Goal: Task Accomplishment & Management: Manage account settings

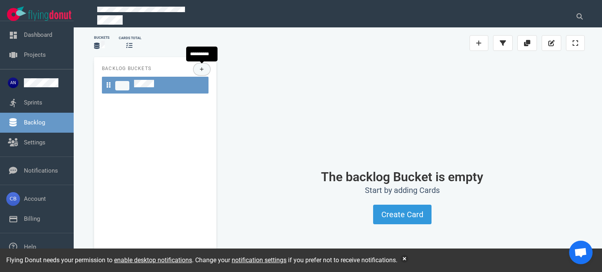
click at [203, 67] on icon at bounding box center [202, 69] width 4 height 5
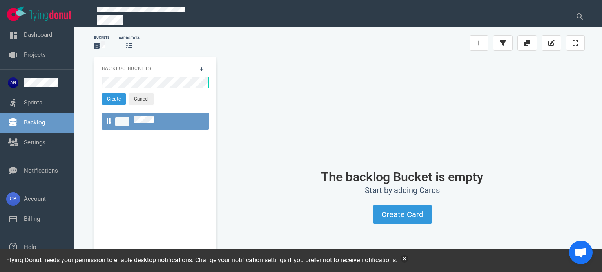
click at [146, 100] on button "Cancel" at bounding box center [141, 99] width 25 height 12
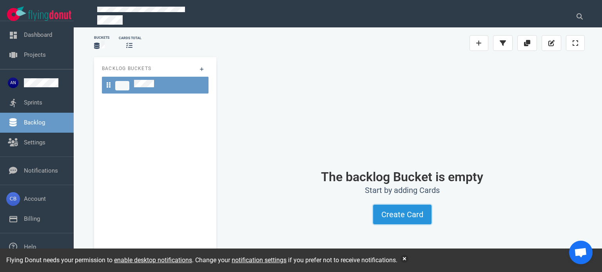
click at [392, 214] on button "Create Card" at bounding box center [402, 215] width 58 height 20
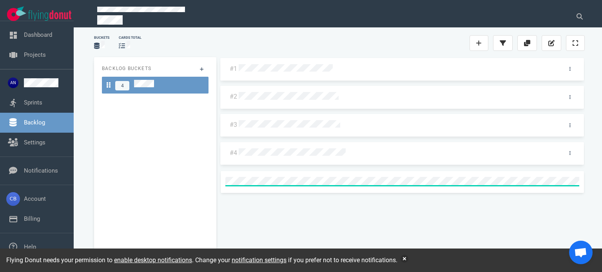
click at [385, 47] on div at bounding box center [389, 42] width 162 height 9
click at [331, 220] on div "#1 #2 #3 #4" at bounding box center [402, 156] width 365 height 199
click at [180, 87] on div "4" at bounding box center [155, 85] width 97 height 11
click at [397, 189] on div "#1 #2 #3 #4" at bounding box center [402, 156] width 365 height 199
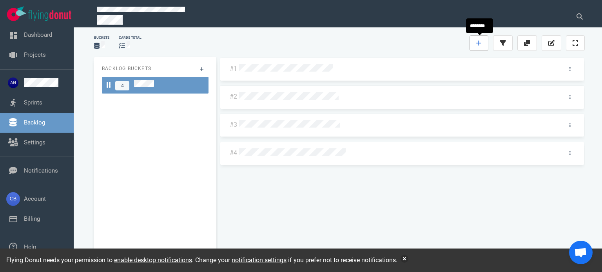
click at [479, 42] on icon at bounding box center [478, 43] width 5 height 5
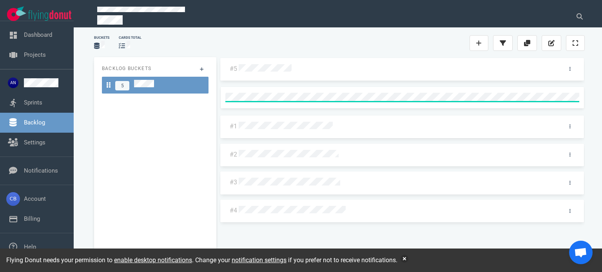
click at [385, 232] on div "#5 #1 #2 #3 #4" at bounding box center [402, 156] width 365 height 199
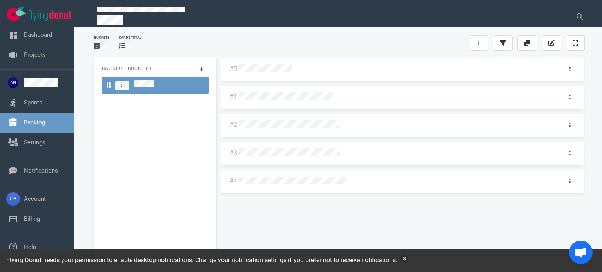
click at [278, 42] on div at bounding box center [227, 42] width 162 height 9
click at [289, 42] on div at bounding box center [227, 42] width 162 height 9
click at [482, 44] on icon at bounding box center [478, 43] width 5 height 6
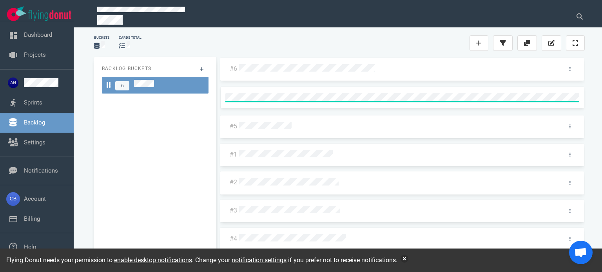
click at [341, 43] on div at bounding box center [389, 42] width 162 height 9
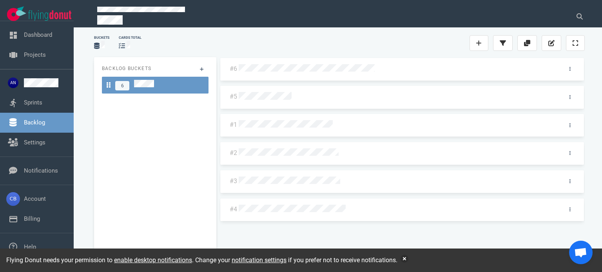
click at [248, 232] on div "#6 #5 #1 #2 #3 #4" at bounding box center [402, 156] width 365 height 199
click at [483, 40] on link at bounding box center [479, 43] width 19 height 16
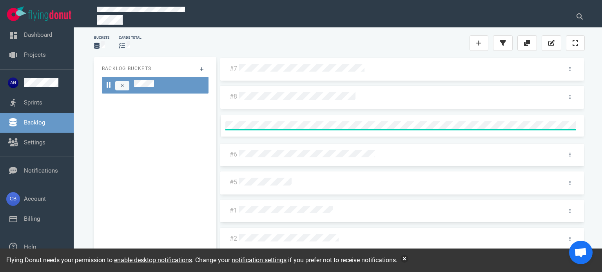
click at [328, 74] on div at bounding box center [397, 68] width 321 height 16
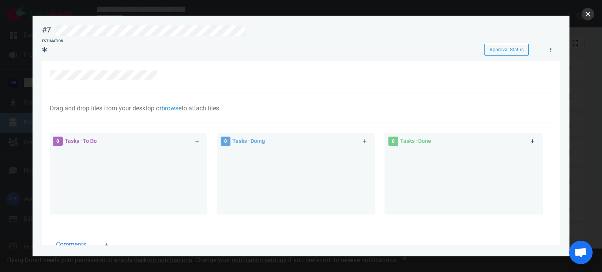
click at [587, 12] on button "close" at bounding box center [588, 14] width 13 height 13
click at [584, 12] on button "close" at bounding box center [588, 14] width 13 height 13
click at [588, 11] on button "close" at bounding box center [588, 14] width 13 height 13
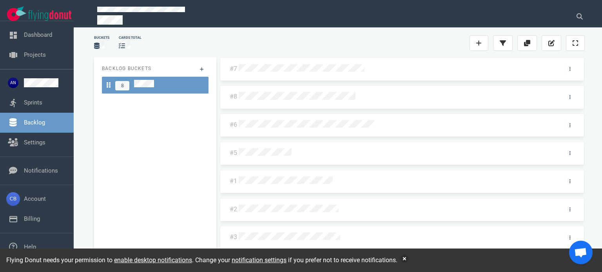
click at [278, 45] on div at bounding box center [227, 42] width 162 height 9
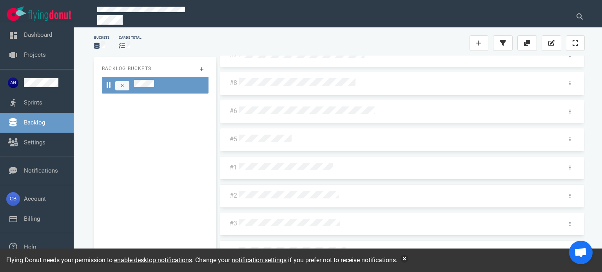
scroll to position [14, 0]
click at [409, 258] on button "button" at bounding box center [405, 259] width 8 height 8
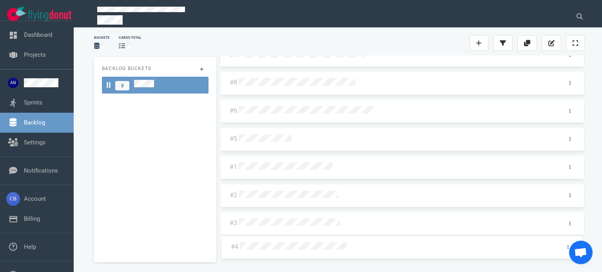
click at [248, 241] on div "#7 #8 #6 #5 #1 #2 #3 #4 #4" at bounding box center [402, 142] width 365 height 199
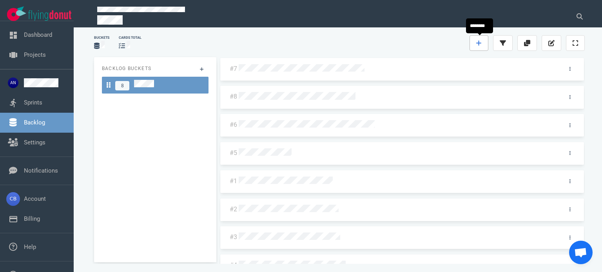
click at [473, 43] on link at bounding box center [479, 43] width 19 height 16
click at [389, 46] on div at bounding box center [389, 42] width 162 height 9
click at [272, 38] on div at bounding box center [227, 42] width 162 height 9
click at [273, 45] on div at bounding box center [227, 42] width 162 height 9
click at [474, 44] on link at bounding box center [479, 43] width 19 height 16
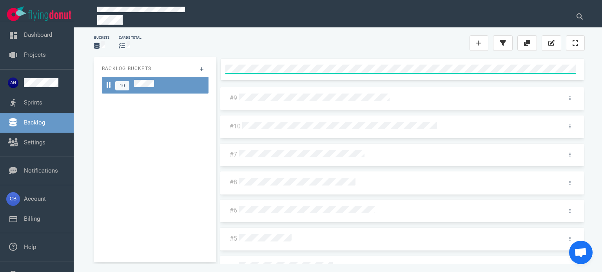
click at [347, 48] on div "Buckets cards total" at bounding box center [339, 43] width 500 height 25
drag, startPoint x: 483, startPoint y: 38, endPoint x: 479, endPoint y: 39, distance: 4.3
click at [483, 38] on link at bounding box center [479, 43] width 19 height 16
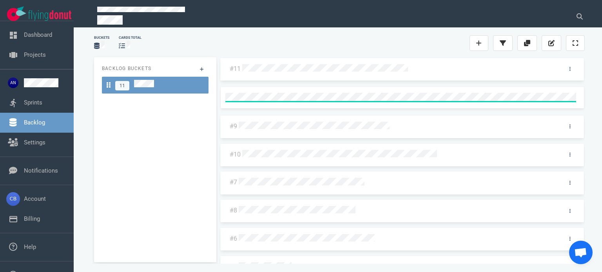
click at [292, 40] on div at bounding box center [227, 42] width 162 height 9
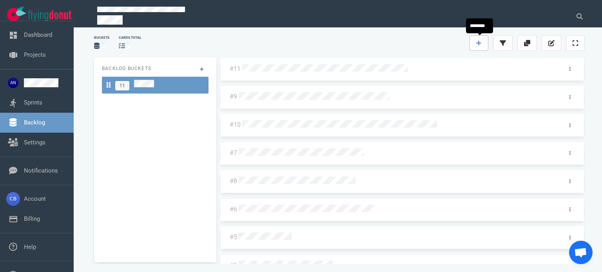
click at [483, 45] on link at bounding box center [479, 43] width 19 height 16
click at [292, 49] on div "Buckets cards total" at bounding box center [339, 43] width 500 height 25
click at [570, 68] on icon at bounding box center [570, 69] width 1 height 4
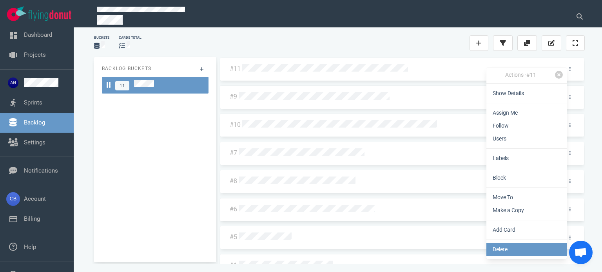
click at [507, 252] on link "Delete" at bounding box center [527, 249] width 80 height 13
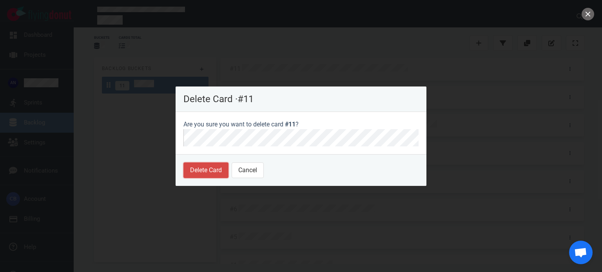
click at [203, 169] on button "Delete Card" at bounding box center [205, 171] width 45 height 16
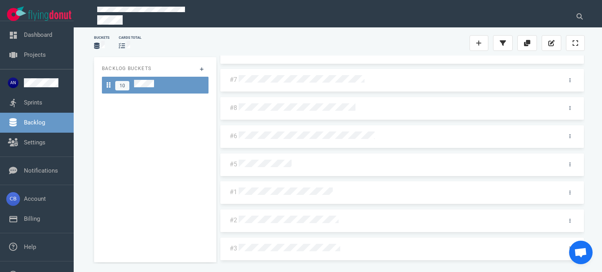
scroll to position [69, 0]
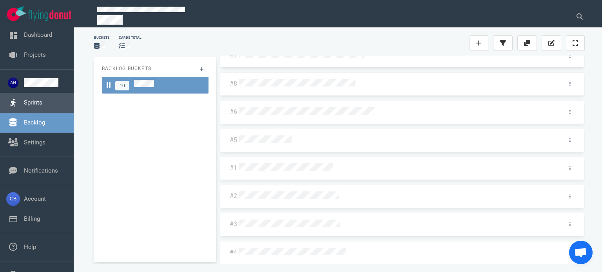
click at [42, 104] on link "Sprints" at bounding box center [33, 102] width 18 height 7
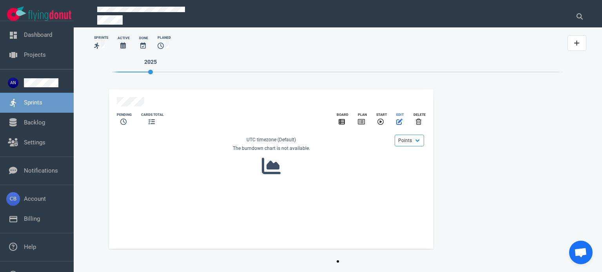
click at [398, 120] on icon "slide 1 of 1" at bounding box center [399, 122] width 6 height 6
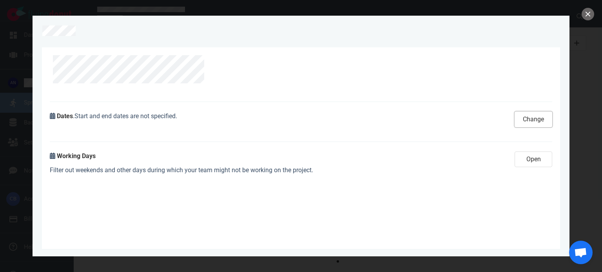
click at [527, 120] on button "Change" at bounding box center [534, 120] width 38 height 16
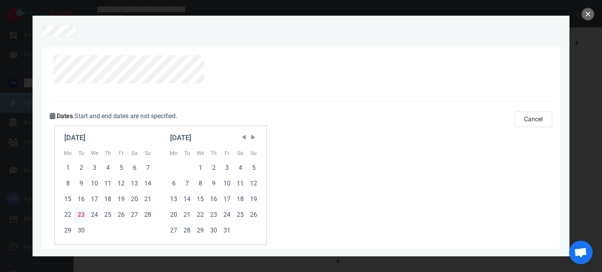
click at [82, 218] on div "23" at bounding box center [80, 215] width 13 height 16
click at [84, 232] on div "30" at bounding box center [80, 231] width 13 height 16
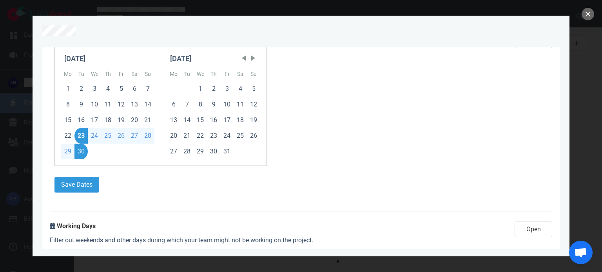
scroll to position [80, 0]
click at [84, 189] on button "Save Dates" at bounding box center [76, 185] width 45 height 16
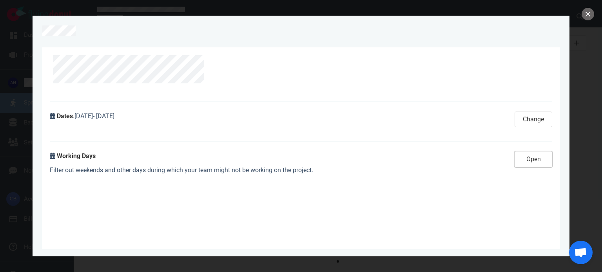
click at [525, 164] on button "Open" at bounding box center [534, 160] width 38 height 16
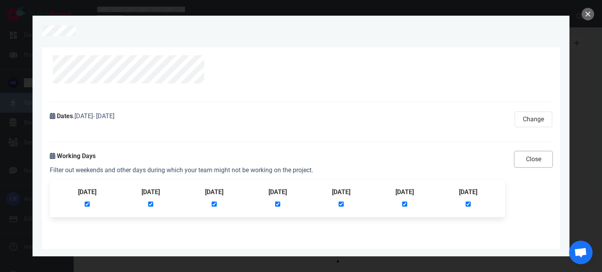
click at [535, 163] on button "Close" at bounding box center [534, 160] width 38 height 16
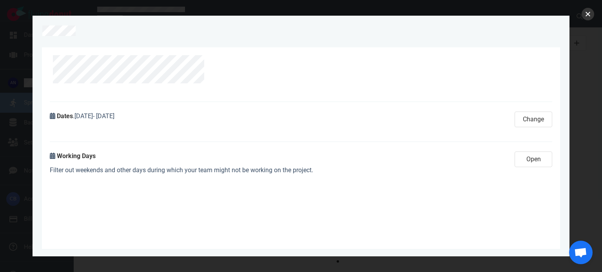
click at [591, 12] on button "close" at bounding box center [588, 14] width 13 height 13
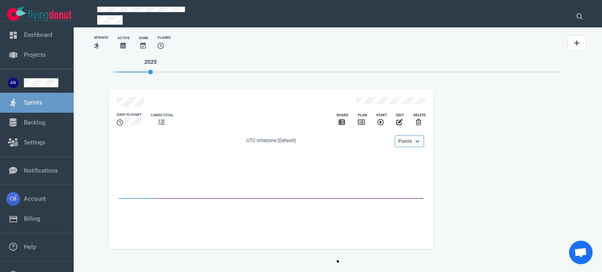
click at [162, 119] on icon "slide 1 of 1" at bounding box center [161, 122] width 6 height 6
click at [180, 127] on div "days to start cards total Board Plan Start edit Delete" at bounding box center [271, 120] width 318 height 25
click at [284, 146] on icon "slide 1 of 1" at bounding box center [271, 173] width 309 height 55
click at [340, 120] on icon "slide 1 of 1" at bounding box center [342, 122] width 6 height 5
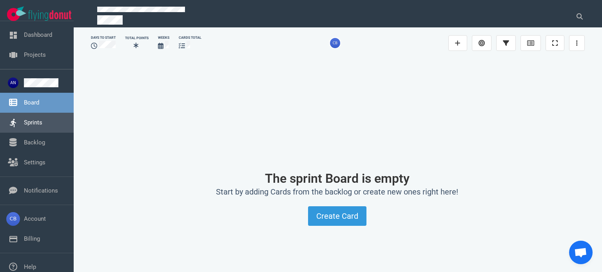
click at [42, 123] on link "Sprints" at bounding box center [33, 122] width 18 height 7
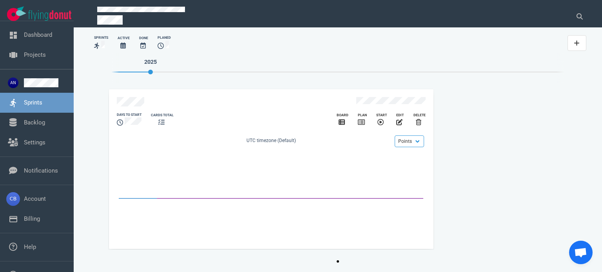
click at [359, 120] on icon "slide 1 of 1" at bounding box center [361, 122] width 7 height 6
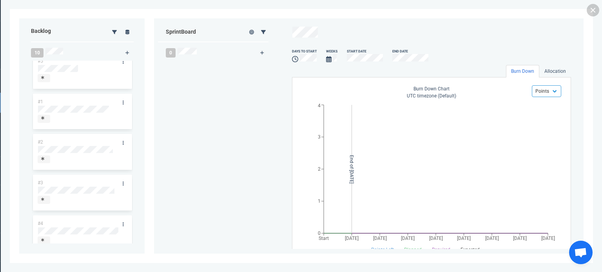
scroll to position [263, 0]
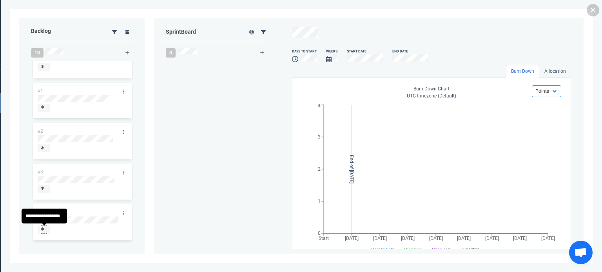
click at [45, 229] on div at bounding box center [43, 229] width 5 height 6
click at [15, 194] on div "Backlog 10 #9 #10 #7 #8 #6 #5 #1 #2 #3 #4 Sprint Board 0 days to start Weeks St…" at bounding box center [301, 136] width 583 height 254
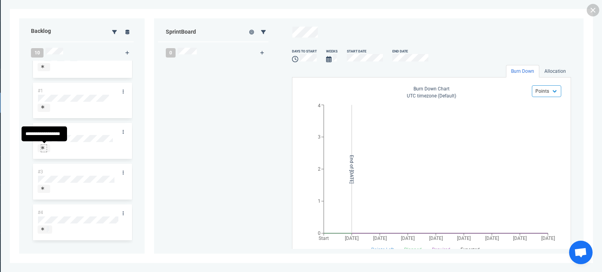
click at [41, 149] on div at bounding box center [44, 149] width 6 height 8
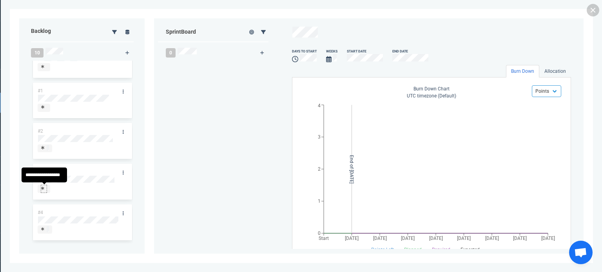
click at [43, 188] on icon at bounding box center [42, 189] width 3 height 4
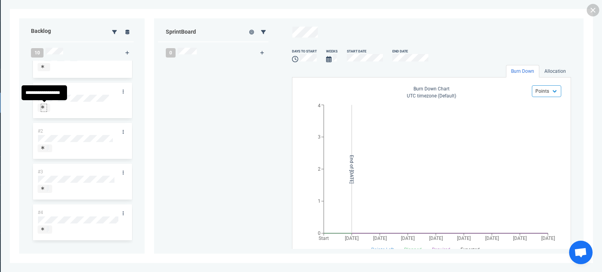
click at [43, 108] on icon at bounding box center [42, 107] width 3 height 4
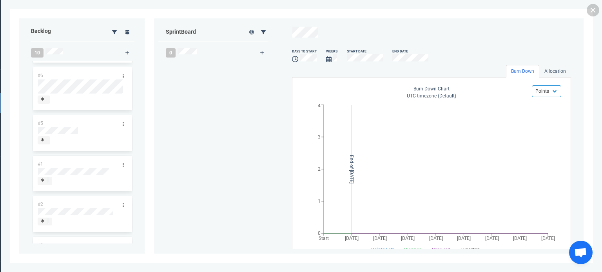
scroll to position [185, 0]
click at [46, 144] on div at bounding box center [43, 141] width 5 height 6
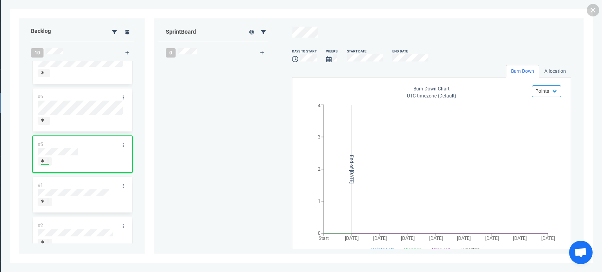
scroll to position [146, 0]
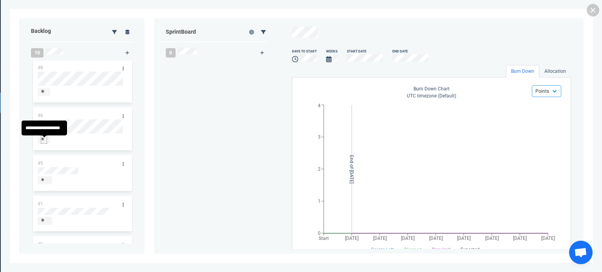
click at [43, 141] on icon at bounding box center [42, 139] width 3 height 4
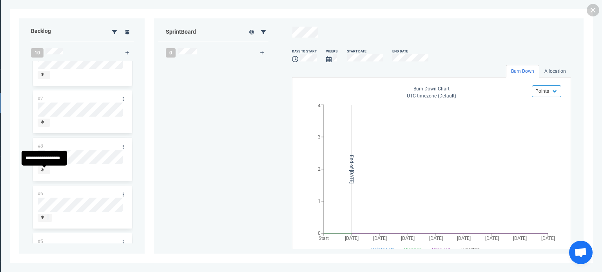
click at [47, 171] on span at bounding box center [44, 171] width 12 height 8
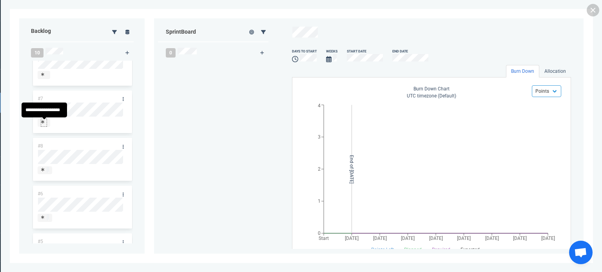
click at [44, 123] on icon at bounding box center [42, 122] width 3 height 4
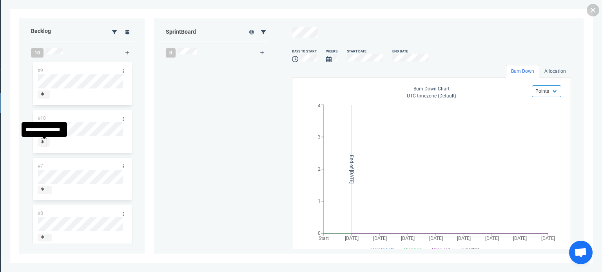
click at [45, 143] on div at bounding box center [43, 142] width 5 height 6
click at [43, 95] on icon at bounding box center [42, 94] width 3 height 4
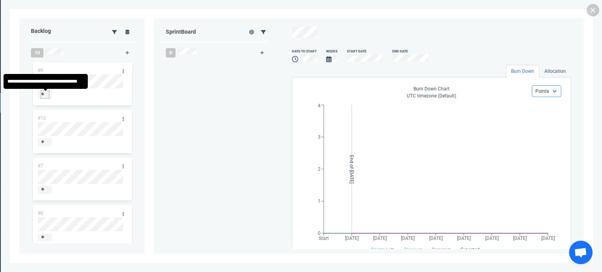
click at [44, 94] on div at bounding box center [45, 94] width 8 height 6
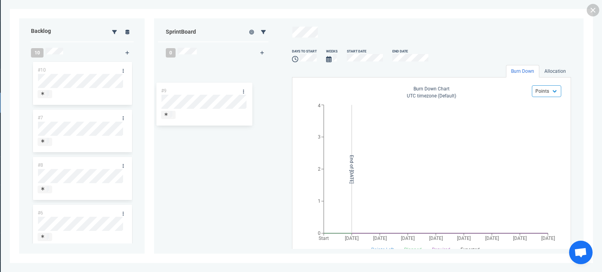
click at [213, 105] on div "Backlog 10 #9 #10 #7 #8 #6 #5 #1 #2 #3 #4 #9 Sprint Board 0 days to start Weeks…" at bounding box center [301, 136] width 565 height 236
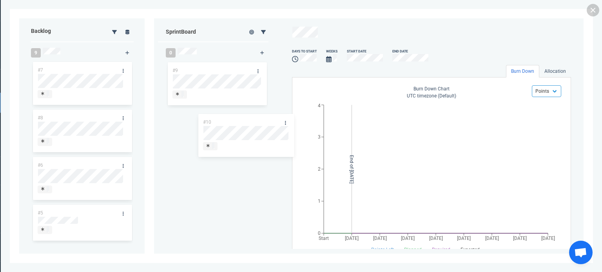
click at [229, 136] on div "Backlog 9 #10 #7 #8 #6 #5 #1 #2 #3 #4 #10 Sprint Board 0 #9 days to start Weeks…" at bounding box center [301, 136] width 565 height 236
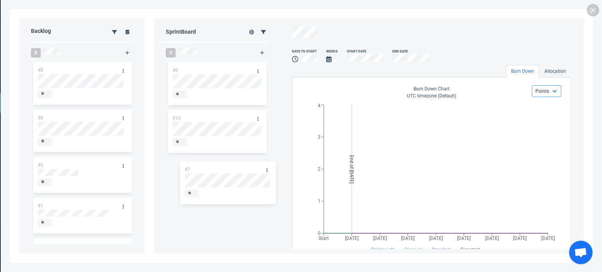
click at [201, 187] on div "Backlog 8 #7 #8 #6 #5 #1 #2 #3 #4 #7 Sprint Board 0 #9 #10 days to start Weeks …" at bounding box center [301, 136] width 565 height 236
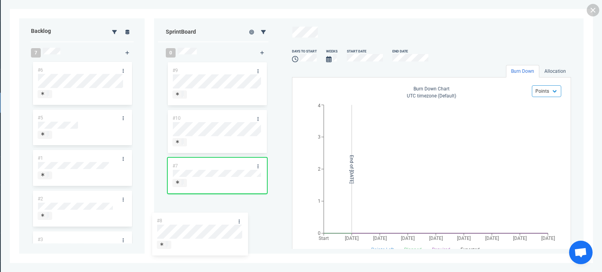
click at [224, 240] on div "Backlog 7 #8 #6 #5 #1 #2 #3 #4 #8 Sprint Board 0 #9 #10 #7 days to start Weeks …" at bounding box center [301, 136] width 565 height 236
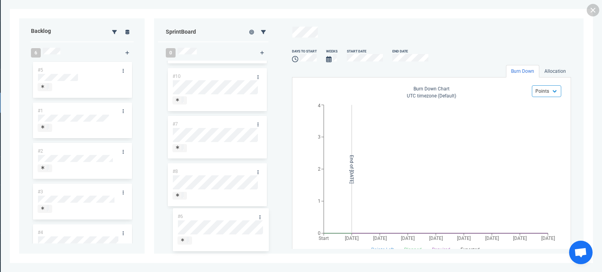
scroll to position [56, 0]
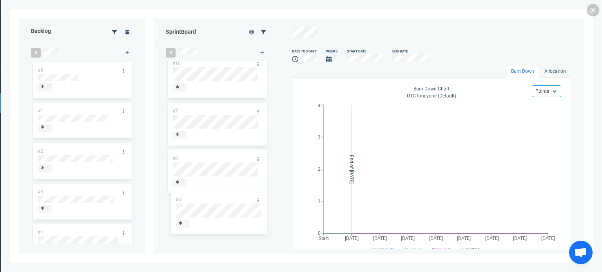
drag, startPoint x: 74, startPoint y: 94, endPoint x: 210, endPoint y: 219, distance: 185.1
click at [210, 219] on div "Backlog 6 #6 #5 #1 #2 #3 #4 #6 Sprint Board 0 #9 #10 #7 #8 days to start Weeks …" at bounding box center [301, 136] width 565 height 236
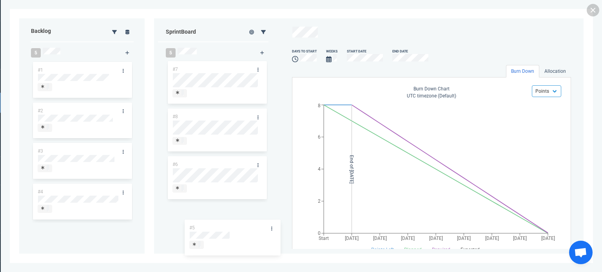
scroll to position [99, 0]
drag, startPoint x: 64, startPoint y: 85, endPoint x: 207, endPoint y: 231, distance: 205.1
click at [208, 231] on div "Backlog 5 #5 #1 #2 #3 #4 #5 Sprint Board 5 #9 #10 #7 #8 #6 days to start Weeks …" at bounding box center [301, 136] width 565 height 236
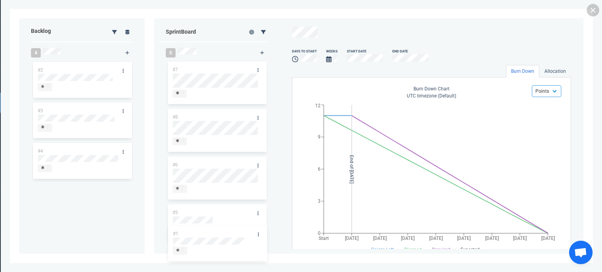
scroll to position [140, 0]
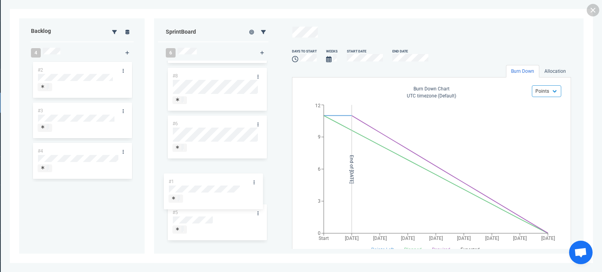
click at [196, 186] on div "Backlog 4 #1 #2 #3 #4 #1 Sprint Board 6 #9 #10 #7 #8 #6 #5 days to start Weeks …" at bounding box center [301, 136] width 565 height 236
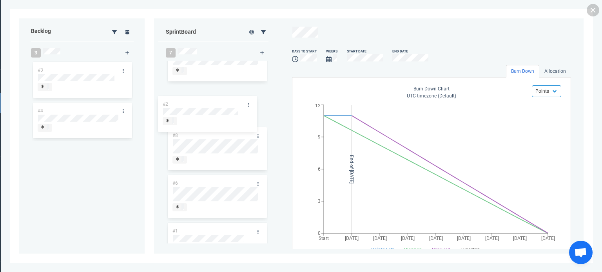
drag, startPoint x: 77, startPoint y: 67, endPoint x: 203, endPoint y: 101, distance: 130.9
click at [202, 100] on div "Backlog 3 #2 #3 #4 #2 Sprint Board 7 #9 #10 #7 #8 #6 #1 #5 days to start Weeks …" at bounding box center [301, 136] width 565 height 236
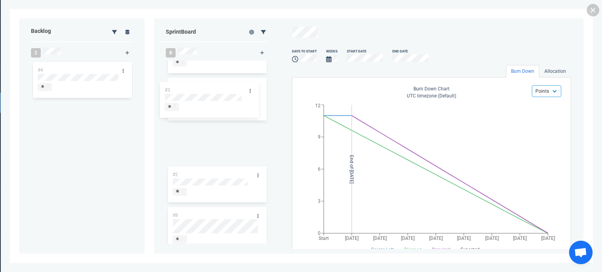
drag, startPoint x: 74, startPoint y: 70, endPoint x: 205, endPoint y: 90, distance: 132.8
click at [205, 90] on div "Backlog 2 #3 #4 #3 Sprint Board 8 #9 #10 #7 #2 #8 #6 #1 #5 days to start Weeks …" at bounding box center [301, 136] width 565 height 236
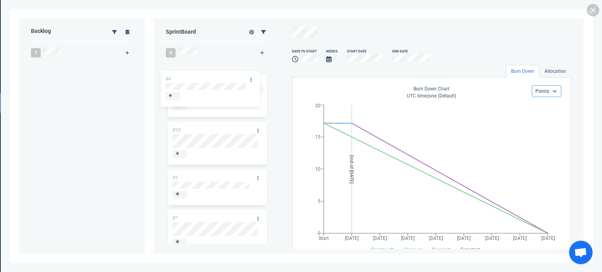
scroll to position [0, 0]
drag, startPoint x: 80, startPoint y: 69, endPoint x: 208, endPoint y: 78, distance: 128.1
click at [208, 78] on div "Backlog 1 #4 #4 Sprint Board 9 #9 #10 #3 #7 #2 #8 #6 #1 #5 days to start Weeks …" at bounding box center [301, 136] width 565 height 236
click at [595, 11] on link at bounding box center [593, 10] width 13 height 13
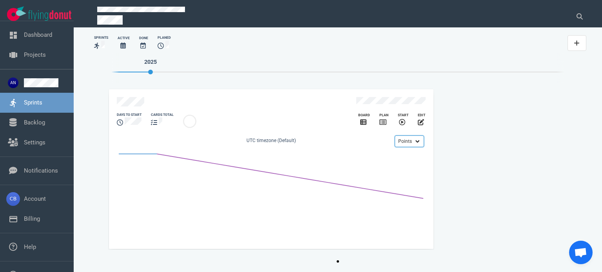
click at [412, 136] on select "Points Hours" at bounding box center [409, 142] width 29 height 12
click at [412, 142] on select "Points Hours" at bounding box center [409, 142] width 29 height 12
click at [411, 136] on select "Points Hours" at bounding box center [409, 142] width 29 height 12
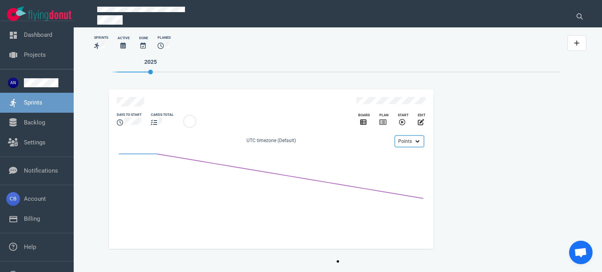
click at [411, 136] on select "Points Hours" at bounding box center [409, 142] width 29 height 12
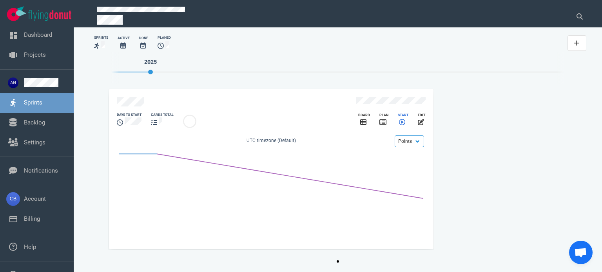
click at [401, 119] on icon "slide 1 of 1" at bounding box center [402, 122] width 6 height 6
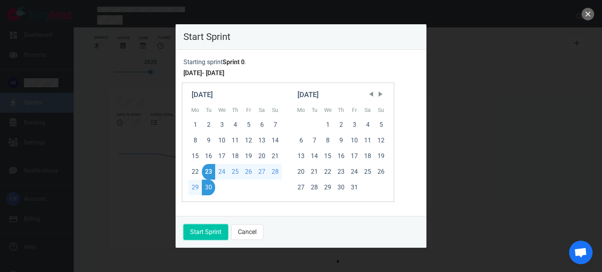
click at [207, 234] on button "Start Sprint" at bounding box center [205, 233] width 45 height 16
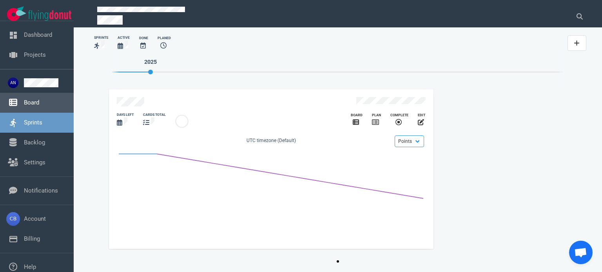
click at [39, 99] on link "Board" at bounding box center [31, 102] width 15 height 7
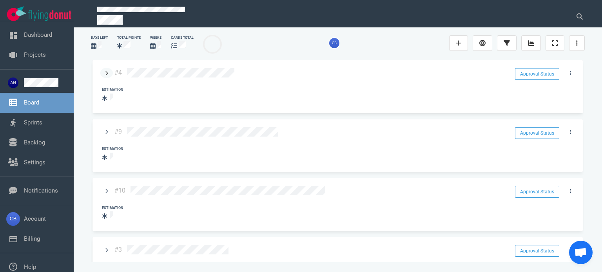
click at [107, 71] on icon at bounding box center [106, 73] width 3 height 5
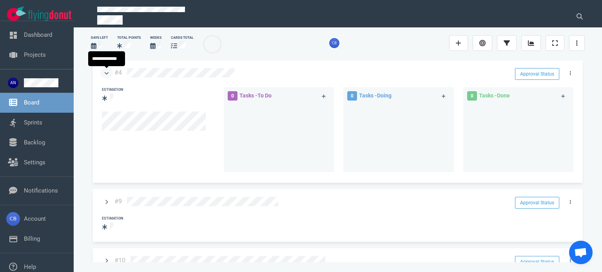
click at [105, 73] on icon at bounding box center [107, 73] width 4 height 5
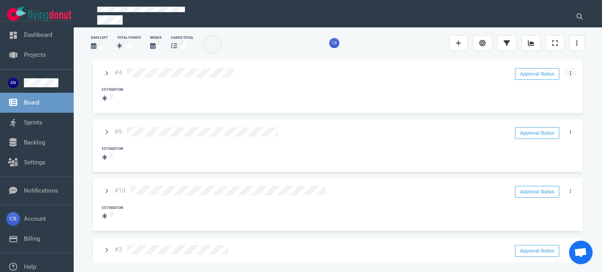
click at [566, 74] on link at bounding box center [570, 73] width 13 height 10
click at [416, 45] on div at bounding box center [337, 43] width 213 height 10
click at [537, 42] on link at bounding box center [531, 43] width 20 height 16
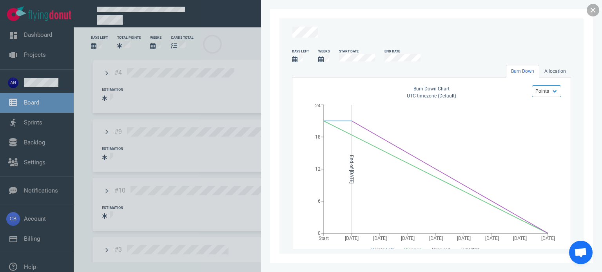
click at [593, 11] on link at bounding box center [593, 10] width 13 height 13
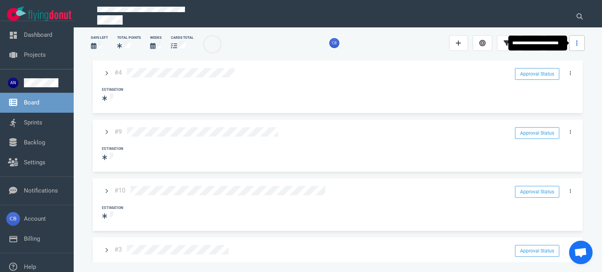
click at [583, 45] on link at bounding box center [577, 43] width 16 height 16
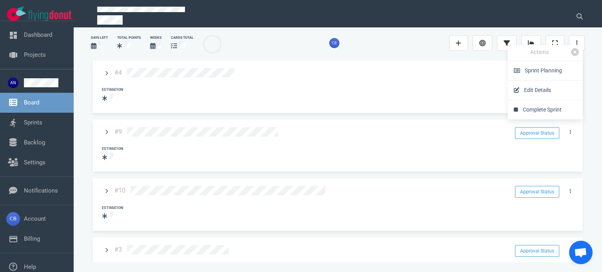
click at [417, 51] on div at bounding box center [338, 43] width 223 height 20
click at [570, 75] on icon at bounding box center [570, 73] width 1 height 5
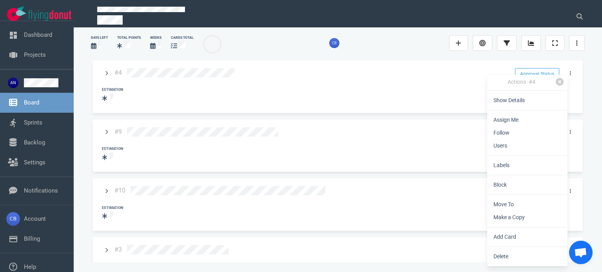
click at [425, 54] on div "#4 Approval Status Estimation #9 Approval Status Estimation #10 Approval Status…" at bounding box center [338, 163] width 494 height 218
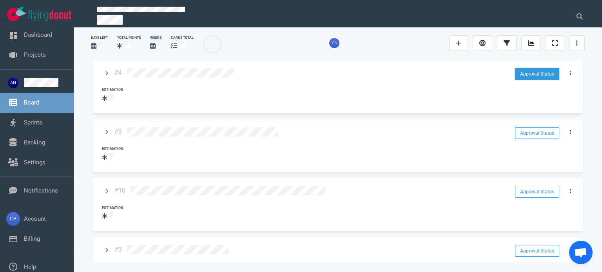
click at [538, 76] on button "Approval Status" at bounding box center [537, 74] width 44 height 12
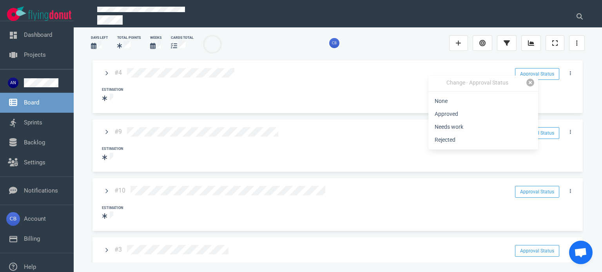
click at [530, 83] on link at bounding box center [531, 83] width 8 height 8
click at [568, 74] on link at bounding box center [570, 73] width 13 height 10
click at [288, 47] on div at bounding box center [337, 43] width 213 height 10
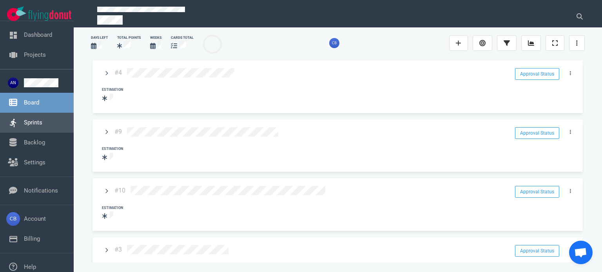
click at [42, 123] on link "Sprints" at bounding box center [33, 122] width 18 height 7
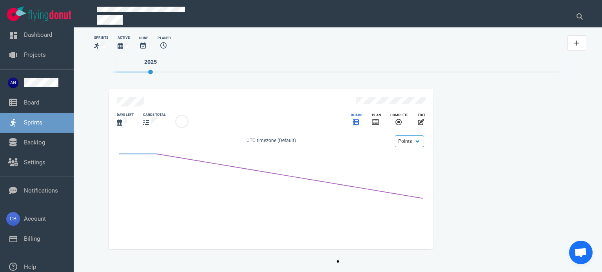
click at [357, 120] on icon "slide 1 of 1" at bounding box center [356, 122] width 6 height 5
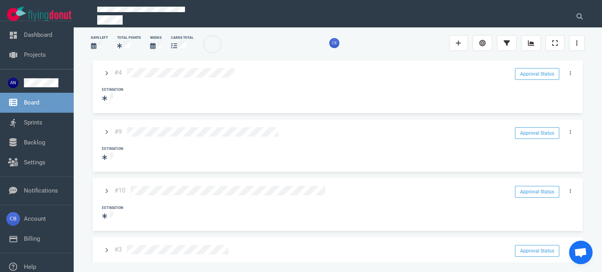
click at [39, 106] on link "Board" at bounding box center [31, 102] width 15 height 7
click at [40, 122] on link "Sprints" at bounding box center [33, 122] width 18 height 7
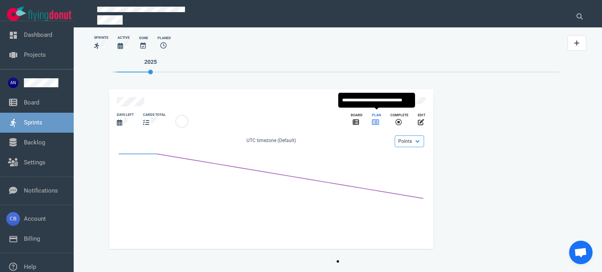
click at [376, 119] on icon "slide 1 of 1" at bounding box center [375, 122] width 7 height 6
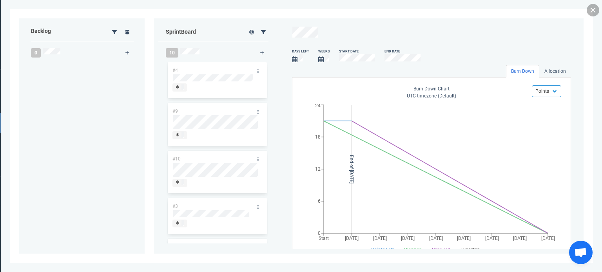
click at [590, 14] on link at bounding box center [593, 10] width 13 height 13
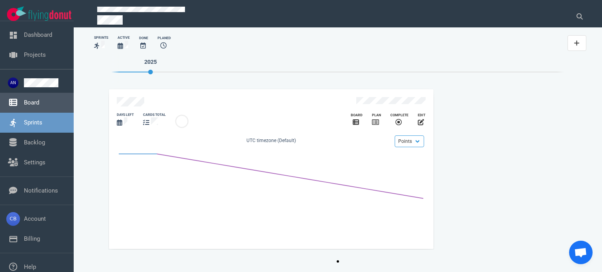
click at [39, 105] on link "Board" at bounding box center [31, 102] width 15 height 7
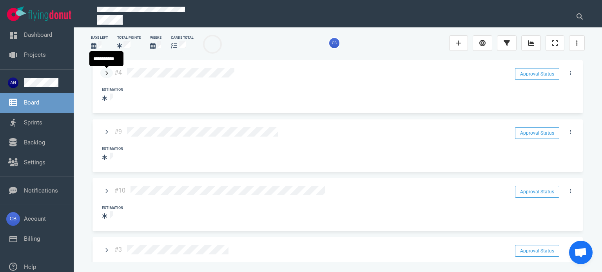
click at [106, 74] on icon at bounding box center [106, 73] width 3 height 5
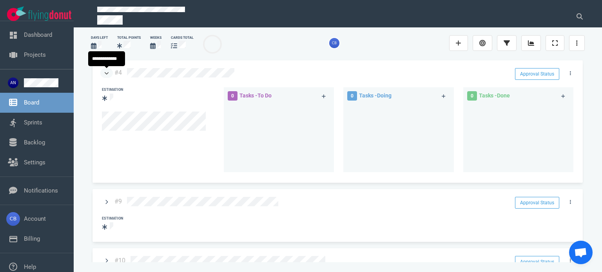
click at [105, 74] on icon at bounding box center [107, 73] width 4 height 5
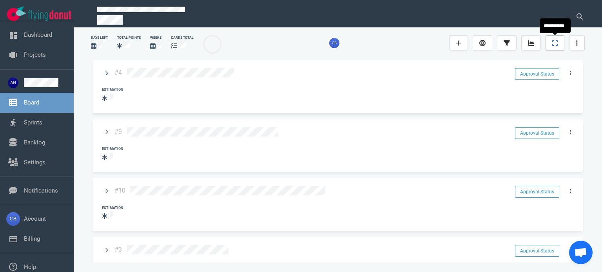
click at [555, 44] on icon at bounding box center [554, 43] width 5 height 6
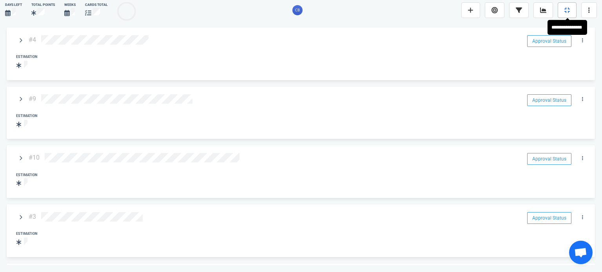
click at [572, 12] on link at bounding box center [567, 10] width 19 height 16
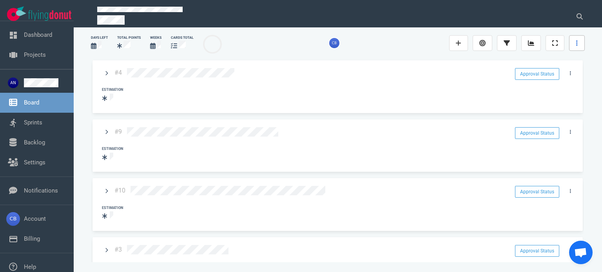
click at [577, 44] on icon at bounding box center [577, 43] width 2 height 6
click at [597, 63] on section "days left Total Points Weeks cards total #4 Approval Status Estimation #9 Appro…" at bounding box center [338, 149] width 528 height 245
click at [570, 131] on icon at bounding box center [570, 132] width 1 height 4
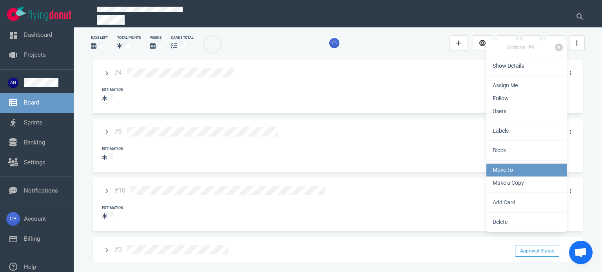
click at [518, 169] on link "Move To" at bounding box center [527, 170] width 80 height 13
select select "sprint"
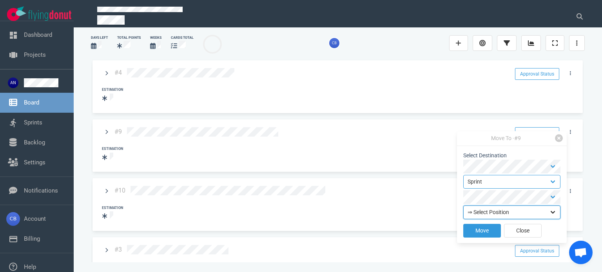
click at [554, 207] on select "⇒ Select Position Top Bottom" at bounding box center [511, 213] width 97 height 14
click at [548, 183] on select "Backlog Sprint" at bounding box center [511, 182] width 97 height 14
click at [558, 138] on link at bounding box center [559, 138] width 8 height 8
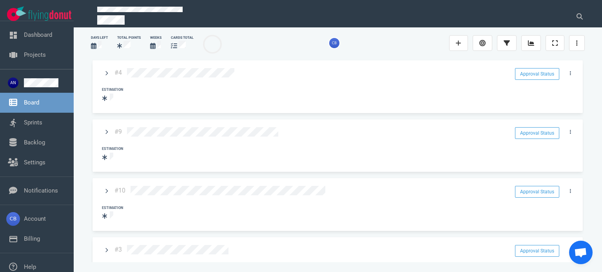
drag, startPoint x: 398, startPoint y: 87, endPoint x: 318, endPoint y: 87, distance: 80.8
click at [338, 87] on div "Estimation" at bounding box center [340, 95] width 486 height 24
click at [111, 72] on link at bounding box center [106, 73] width 13 height 10
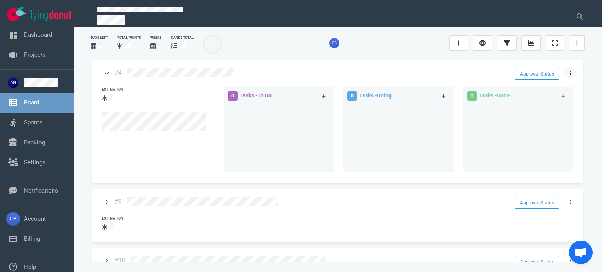
click at [568, 70] on link at bounding box center [570, 73] width 13 height 10
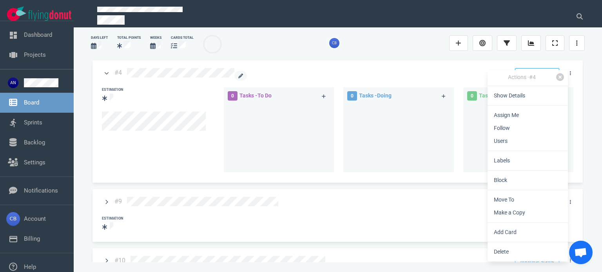
click at [430, 70] on div at bounding box center [316, 74] width 378 height 13
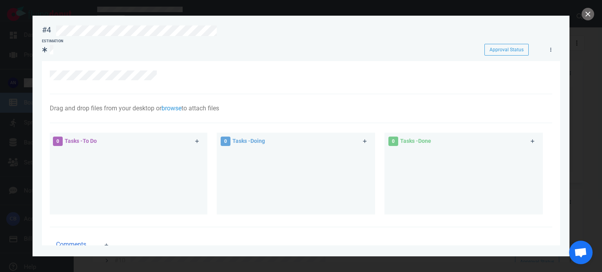
click at [586, 50] on div at bounding box center [301, 136] width 602 height 272
click at [590, 12] on button "close" at bounding box center [588, 14] width 13 height 13
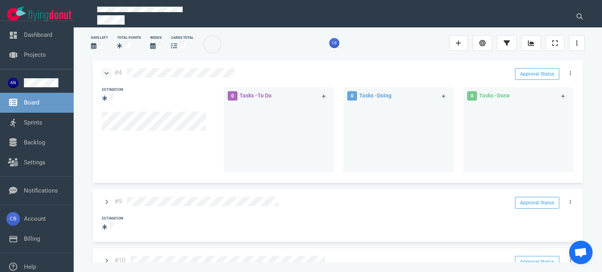
click at [105, 73] on icon at bounding box center [107, 73] width 4 height 5
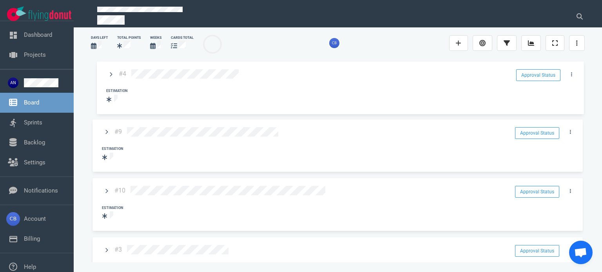
drag, startPoint x: 224, startPoint y: 84, endPoint x: 229, endPoint y: 85, distance: 4.5
click at [229, 85] on div "#4 Approval Status Estimation #9 Approval Status Estimation #10 Approval Status…" at bounding box center [337, 158] width 493 height 198
drag, startPoint x: 192, startPoint y: 90, endPoint x: 384, endPoint y: 83, distance: 192.6
click at [384, 83] on div "#4 Approval Status Estimation #9 Approval Status Estimation #10 Approval Status…" at bounding box center [337, 158] width 493 height 198
click at [565, 73] on link at bounding box center [570, 73] width 13 height 10
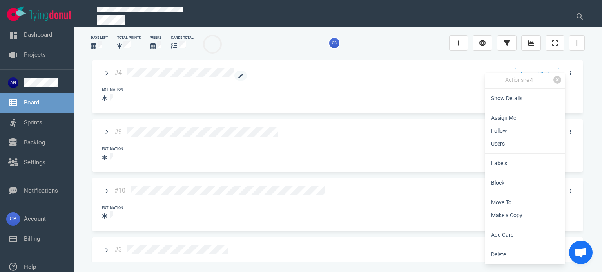
click at [471, 71] on div at bounding box center [316, 74] width 378 height 13
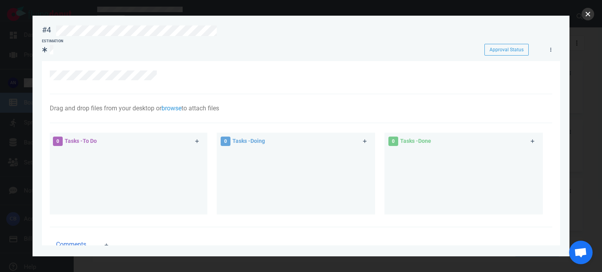
click at [588, 14] on button "close" at bounding box center [588, 14] width 13 height 13
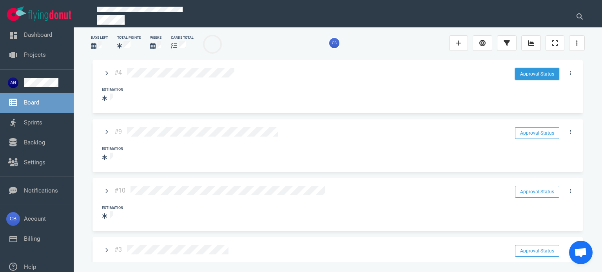
click at [547, 70] on button "Approval Status" at bounding box center [537, 74] width 44 height 12
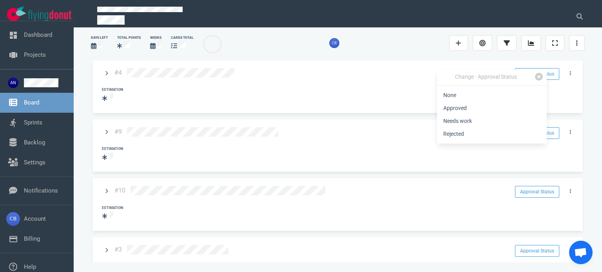
click at [401, 89] on div "Estimation" at bounding box center [340, 95] width 486 height 24
click at [570, 73] on link at bounding box center [570, 73] width 13 height 10
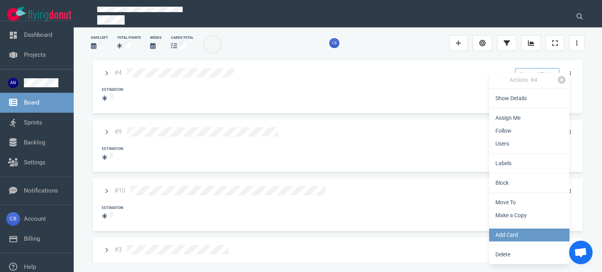
click at [511, 238] on link "Add Card" at bounding box center [529, 235] width 80 height 13
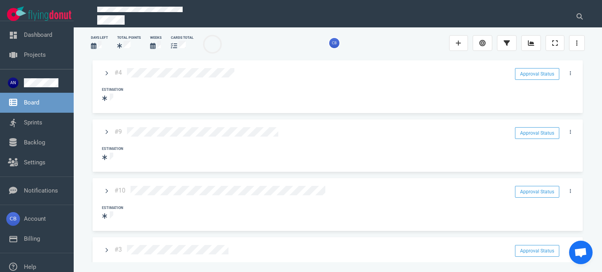
click at [422, 38] on div at bounding box center [337, 43] width 213 height 10
click at [107, 71] on icon at bounding box center [106, 73] width 3 height 5
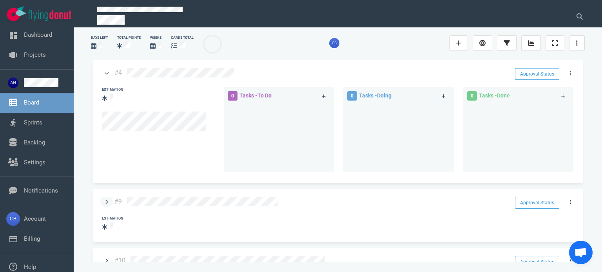
click at [108, 201] on link at bounding box center [106, 202] width 13 height 10
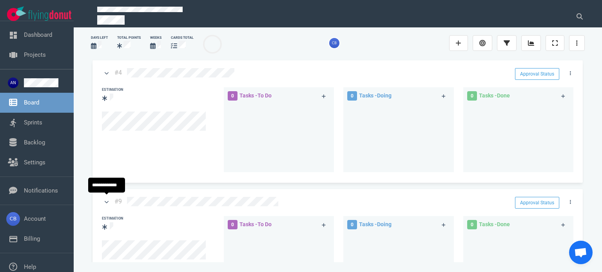
click at [108, 201] on icon at bounding box center [107, 202] width 4 height 5
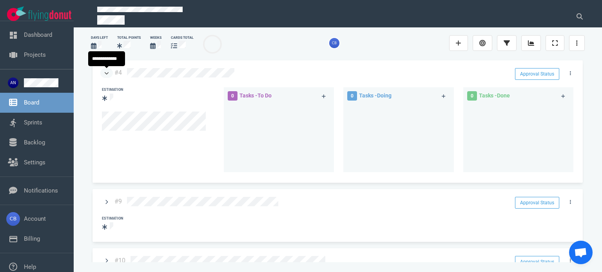
click at [105, 75] on icon at bounding box center [107, 73] width 4 height 5
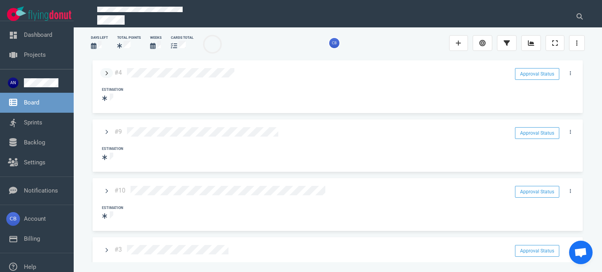
click at [105, 73] on icon at bounding box center [106, 73] width 3 height 5
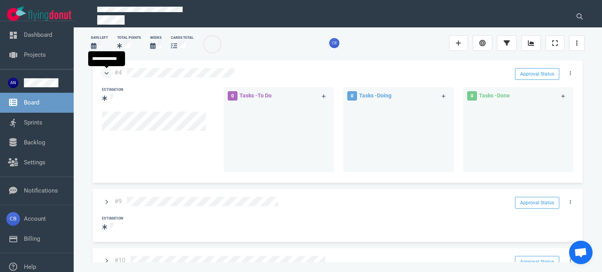
click at [108, 73] on icon at bounding box center [107, 73] width 4 height 2
